Goal: Transaction & Acquisition: Purchase product/service

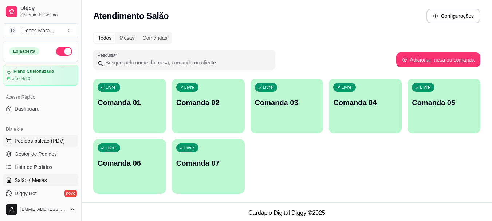
click at [39, 139] on span "Pedidos balcão (PDV)" at bounding box center [40, 140] width 50 height 7
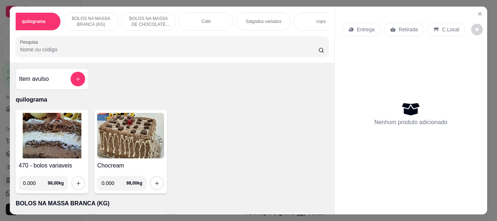
scroll to position [0, 15]
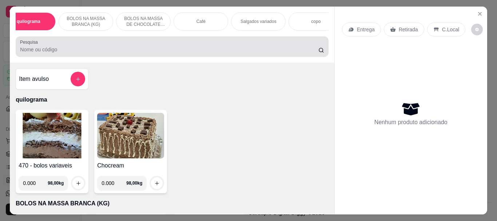
click at [225, 48] on input "Pesquisa" at bounding box center [169, 49] width 298 height 7
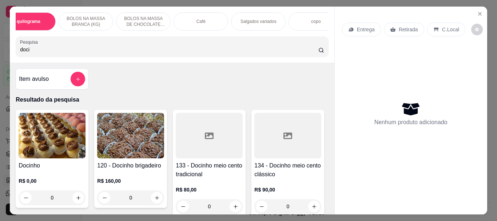
type input "doci"
click at [45, 143] on img at bounding box center [52, 136] width 67 height 46
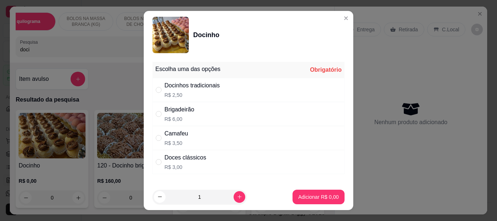
click at [181, 87] on div "Docinhos tradicionais" at bounding box center [192, 85] width 55 height 9
radio input "true"
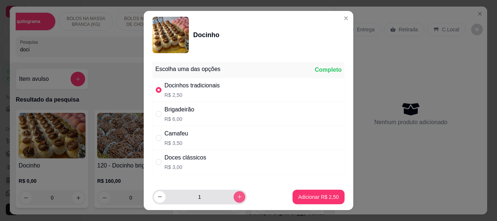
click at [237, 198] on icon "increase-product-quantity" at bounding box center [239, 196] width 5 height 5
type input "2"
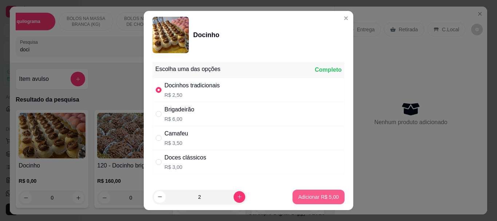
click at [312, 195] on p "Adicionar R$ 5,00" at bounding box center [318, 196] width 40 height 7
type input "2"
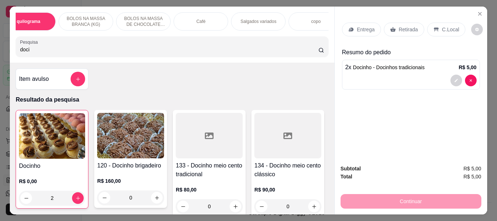
click at [208, 53] on input "doci" at bounding box center [169, 49] width 298 height 7
type input "d"
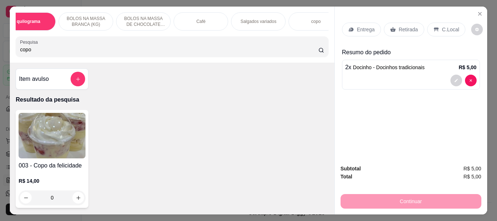
type input "copo"
click at [51, 134] on img at bounding box center [52, 136] width 67 height 46
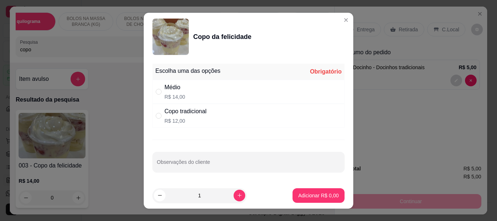
click at [177, 89] on div "Médio" at bounding box center [175, 87] width 21 height 9
radio input "true"
click at [295, 191] on button "Adicionar R$ 14,00" at bounding box center [317, 195] width 55 height 15
type input "1"
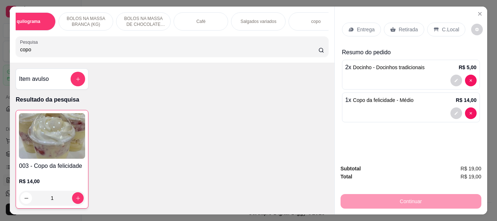
click at [410, 27] on p "Retirada" at bounding box center [408, 29] width 19 height 7
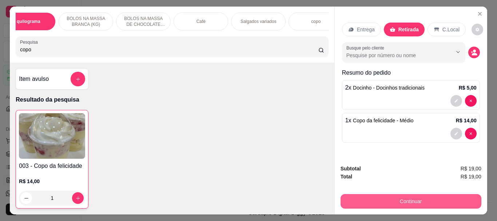
click at [412, 194] on button "Continuar" at bounding box center [411, 201] width 141 height 15
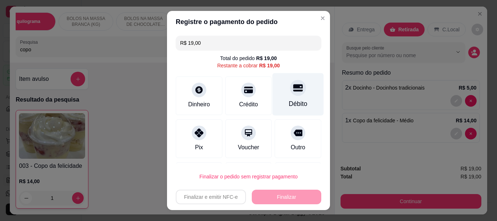
click at [293, 94] on div "Débito" at bounding box center [298, 94] width 51 height 43
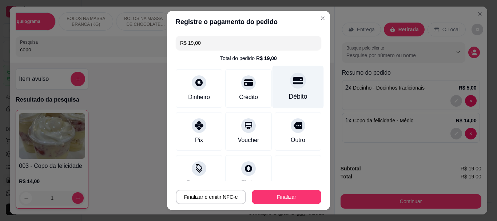
type input "R$ 0,00"
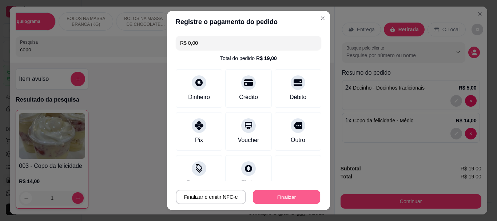
click at [286, 194] on button "Finalizar" at bounding box center [286, 197] width 67 height 14
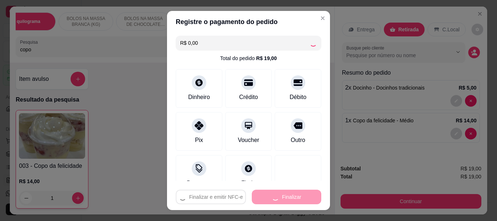
type input "0"
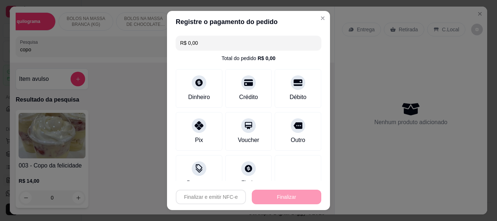
type input "-R$ 19,00"
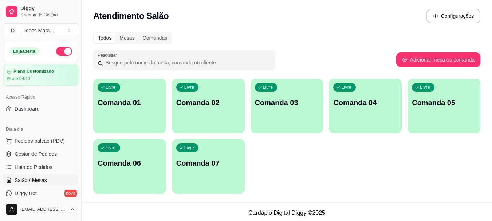
drag, startPoint x: 170, startPoint y: 105, endPoint x: 162, endPoint y: 105, distance: 7.3
click at [169, 105] on div "Livre Comanda 01 Livre Comanda 02 Livre Comanda 03 Livre Comanda 04 Livre Coman…" at bounding box center [286, 136] width 387 height 115
click at [156, 108] on div "Livre Comanda 01" at bounding box center [129, 102] width 73 height 46
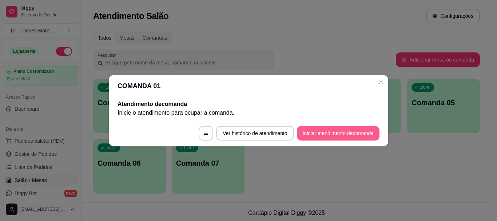
click at [337, 135] on button "Iniciar atendimento de comanda" at bounding box center [338, 133] width 83 height 15
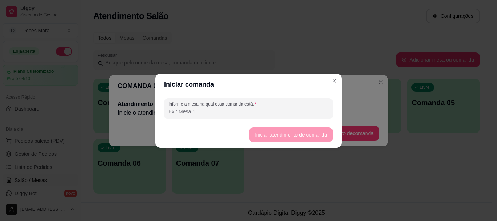
click at [272, 109] on input "Informe a mesa na qual essa comanda está." at bounding box center [249, 111] width 160 height 7
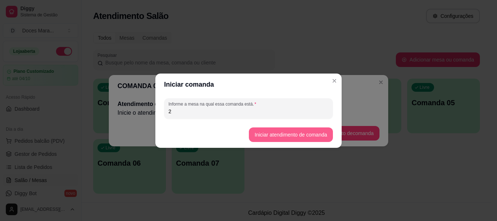
type input "2"
click at [316, 133] on button "Iniciar atendimento de comanda" at bounding box center [291, 134] width 84 height 15
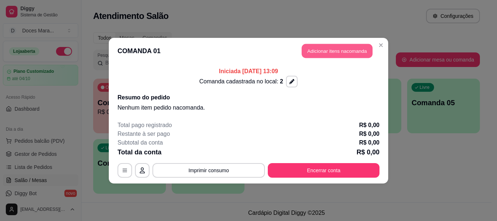
click at [320, 49] on button "Adicionar itens na comanda" at bounding box center [337, 51] width 71 height 14
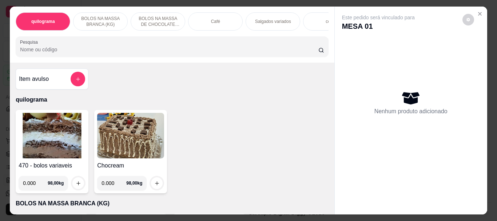
click at [68, 143] on img at bounding box center [52, 136] width 67 height 46
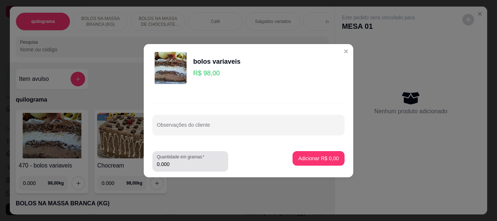
click at [171, 163] on input "0.000" at bounding box center [190, 164] width 67 height 7
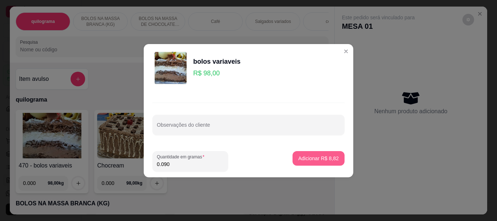
type input "0.090"
click at [317, 153] on button "Adicionar R$ 8,82" at bounding box center [319, 158] width 52 height 15
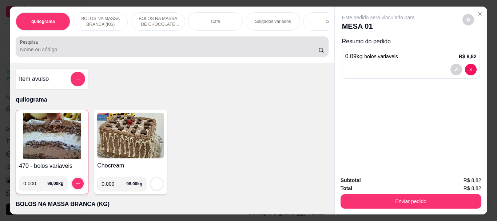
click at [210, 44] on div at bounding box center [172, 46] width 304 height 15
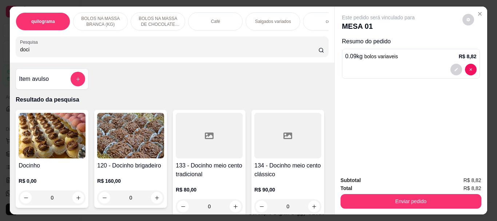
type input "doci"
click at [64, 134] on img at bounding box center [52, 136] width 67 height 46
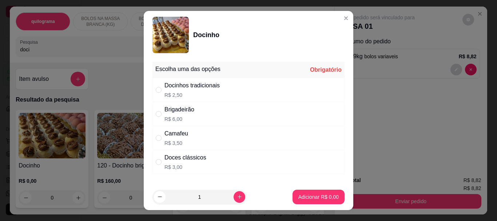
click at [171, 89] on div "Docinhos tradicionais" at bounding box center [192, 85] width 55 height 9
radio input "true"
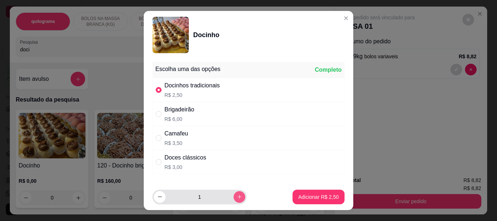
click at [237, 195] on icon "increase-product-quantity" at bounding box center [239, 196] width 5 height 5
type input "2"
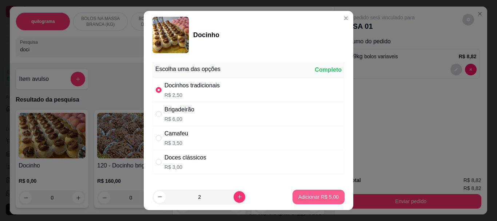
click at [298, 197] on p "Adicionar R$ 5,00" at bounding box center [318, 196] width 40 height 7
type input "2"
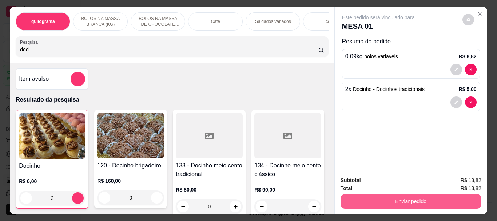
click at [368, 199] on button "Enviar pedido" at bounding box center [411, 201] width 141 height 15
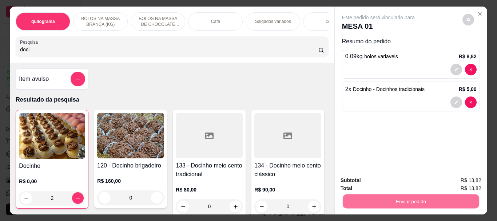
click at [359, 177] on button "Não registrar e enviar pedido" at bounding box center [387, 180] width 74 height 13
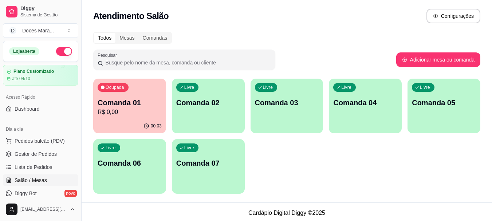
click at [286, 115] on div "Livre Comanda 03" at bounding box center [286, 102] width 73 height 46
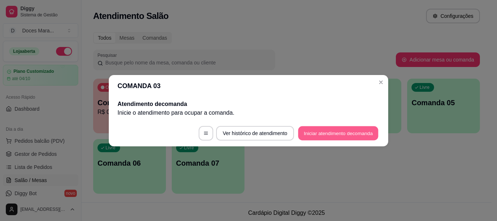
click at [316, 129] on button "Iniciar atendimento de comanda" at bounding box center [338, 133] width 80 height 14
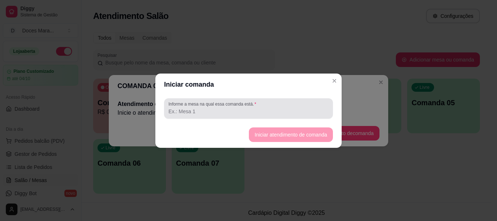
click at [231, 110] on input "Informe a mesa na qual essa comanda está." at bounding box center [249, 111] width 160 height 7
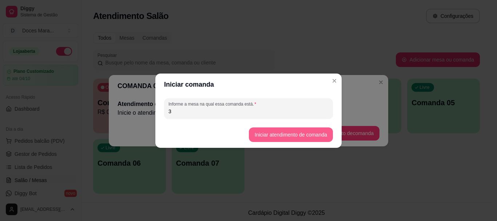
type input "3"
click at [269, 132] on button "Iniciar atendimento de comanda" at bounding box center [291, 134] width 84 height 15
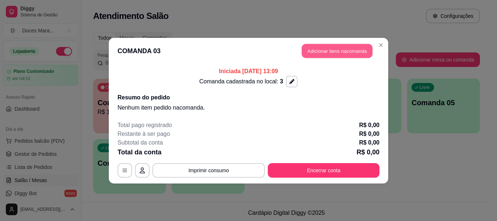
click at [348, 50] on button "Adicionar itens na comanda" at bounding box center [337, 51] width 71 height 14
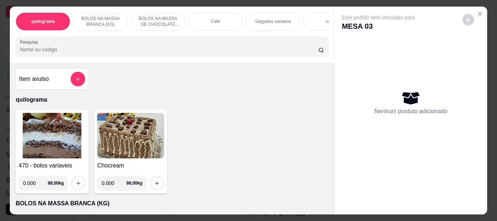
click at [55, 133] on img at bounding box center [52, 136] width 67 height 46
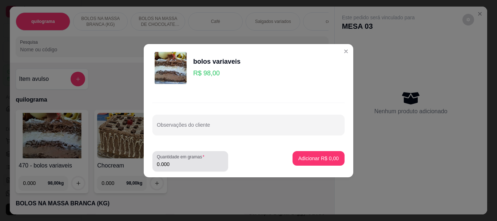
click at [179, 162] on input "0.000" at bounding box center [190, 164] width 67 height 7
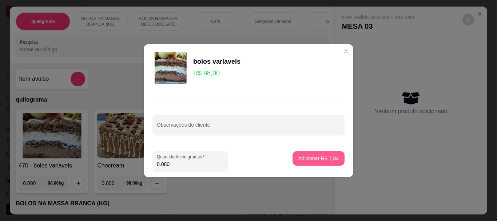
type input "0.080"
click at [298, 162] on p "Adicionar R$ 7,84" at bounding box center [318, 158] width 40 height 7
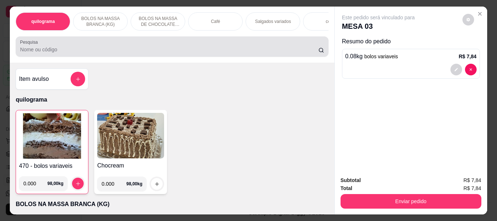
click at [218, 49] on input "Pesquisa" at bounding box center [169, 49] width 298 height 7
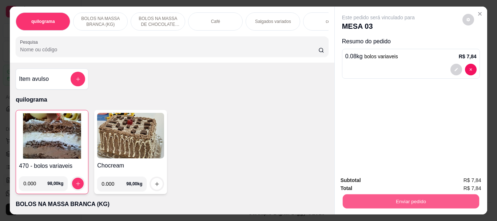
click at [401, 195] on button "Enviar pedido" at bounding box center [411, 201] width 137 height 14
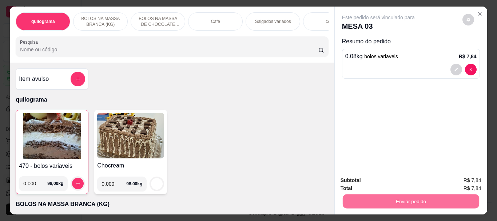
click at [406, 178] on button "Não registrar e enviar pedido" at bounding box center [387, 180] width 74 height 13
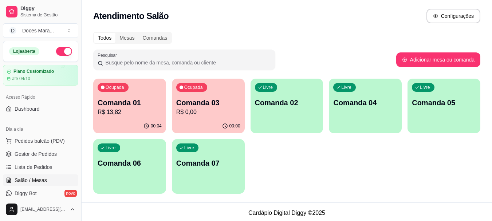
click at [142, 110] on p "R$ 13,82" at bounding box center [130, 112] width 64 height 9
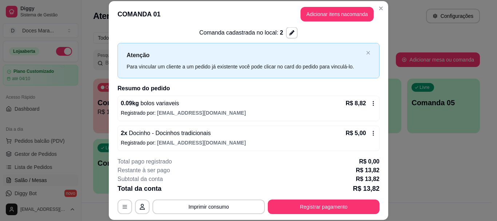
scroll to position [15, 0]
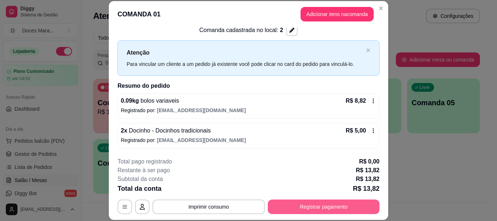
click at [308, 203] on button "Registrar pagamento" at bounding box center [324, 206] width 112 height 15
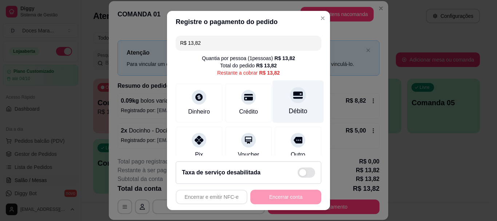
click at [290, 104] on div "Débito" at bounding box center [298, 101] width 51 height 43
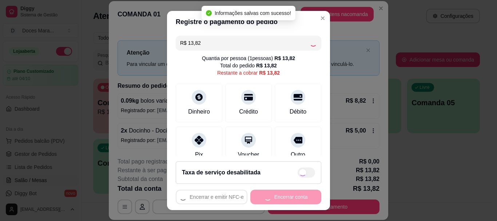
type input "R$ 0,00"
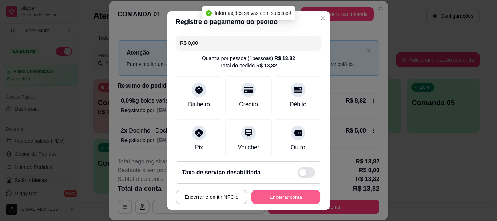
click at [294, 195] on button "Encerrar conta" at bounding box center [286, 197] width 69 height 14
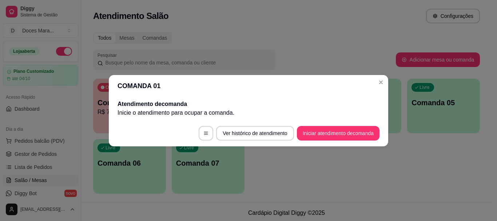
scroll to position [0, 0]
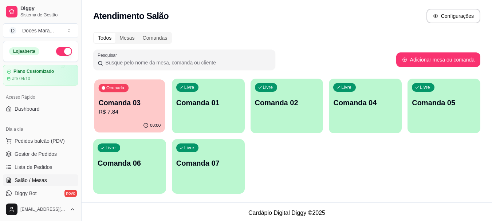
click at [121, 118] on div "Ocupada Comanda 03 R$ 7,84" at bounding box center [129, 98] width 71 height 39
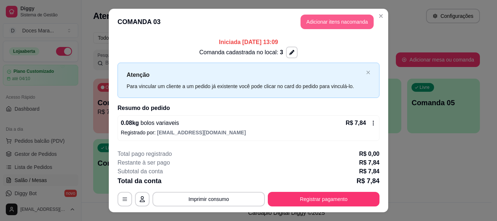
click at [320, 19] on button "Adicionar itens na comanda" at bounding box center [337, 22] width 73 height 15
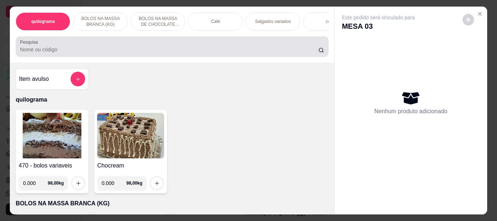
click at [163, 52] on input "Pesquisa" at bounding box center [169, 49] width 298 height 7
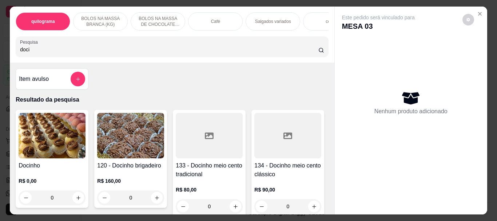
type input "doci"
click at [66, 127] on img at bounding box center [52, 136] width 67 height 46
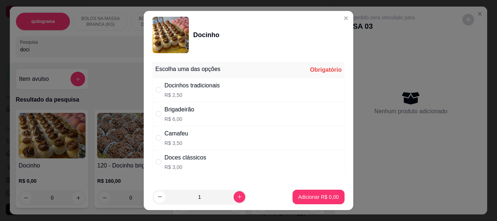
click at [175, 90] on div "Docinhos tradicionais R$ 2,50" at bounding box center [192, 89] width 55 height 17
radio input "true"
click at [301, 197] on p "Adicionar R$ 2,50" at bounding box center [318, 196] width 39 height 7
type input "1"
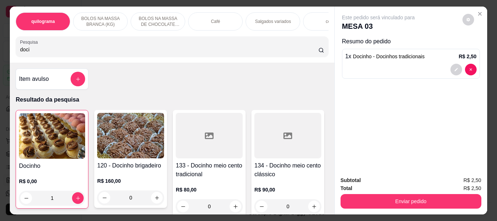
click at [221, 53] on input "doci" at bounding box center [169, 49] width 298 height 7
type input "d"
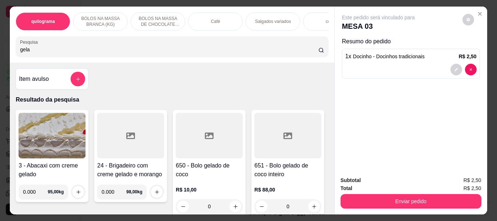
type input "gela"
click at [209, 145] on div at bounding box center [209, 136] width 67 height 46
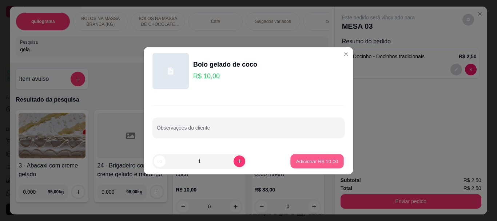
click at [301, 159] on p "Adicionar R$ 10,00" at bounding box center [317, 161] width 42 height 7
type input "1"
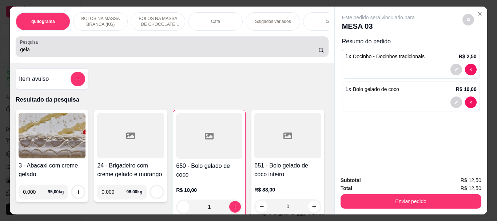
click at [177, 51] on input "gela" at bounding box center [169, 49] width 298 height 7
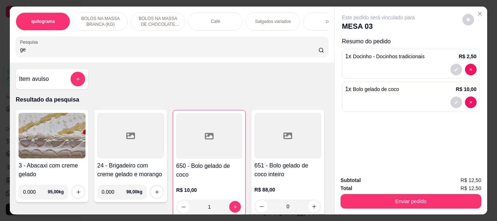
type input "g"
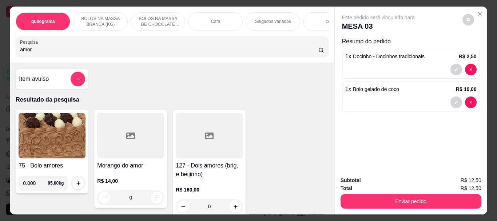
type input "amor"
click at [113, 146] on div at bounding box center [130, 136] width 67 height 46
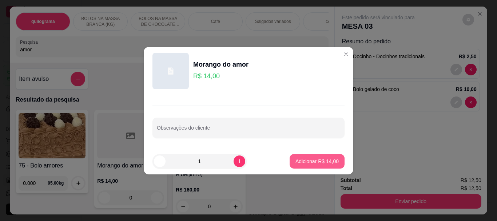
click at [296, 157] on button "Adicionar R$ 14,00" at bounding box center [317, 161] width 55 height 15
type input "1"
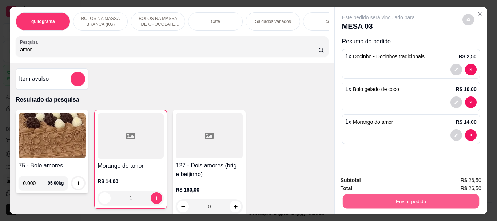
click at [403, 195] on button "Enviar pedido" at bounding box center [411, 201] width 137 height 14
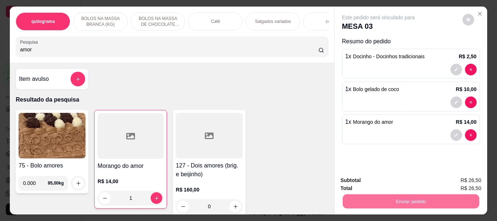
click at [377, 178] on button "Não registrar e enviar pedido" at bounding box center [387, 180] width 74 height 13
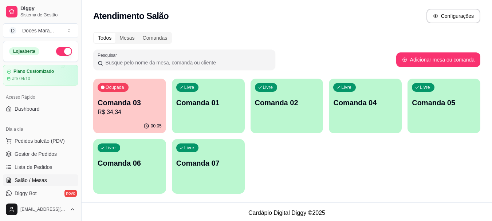
click at [144, 110] on p "R$ 34,34" at bounding box center [130, 112] width 64 height 9
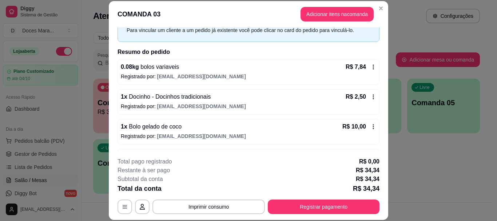
scroll to position [36, 0]
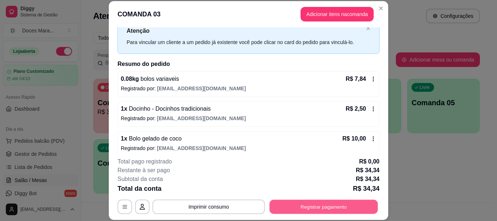
click at [312, 207] on button "Registrar pagamento" at bounding box center [324, 207] width 108 height 14
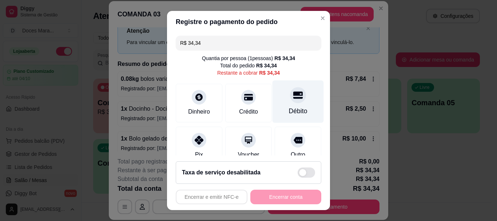
click at [285, 103] on div "Débito" at bounding box center [298, 101] width 51 height 43
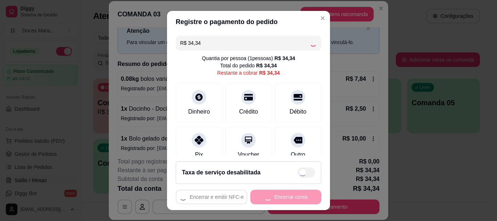
type input "R$ 0,00"
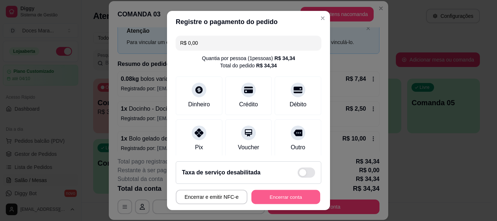
click at [293, 195] on button "Encerrar conta" at bounding box center [286, 197] width 69 height 14
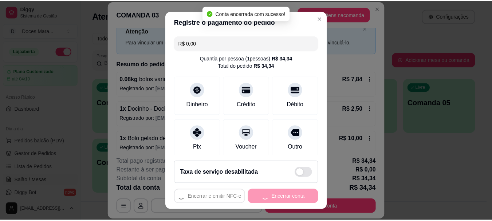
scroll to position [0, 0]
